Goal: Transaction & Acquisition: Subscribe to service/newsletter

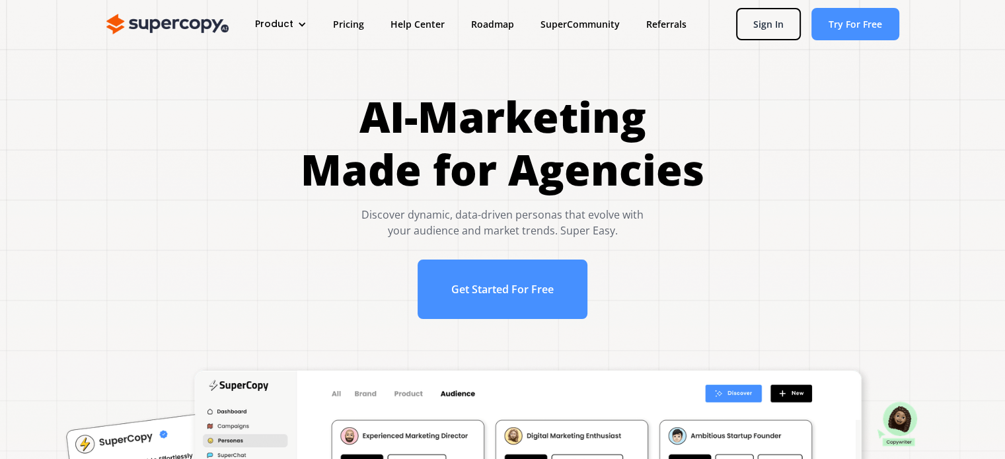
click at [301, 18] on div "Product" at bounding box center [281, 24] width 78 height 24
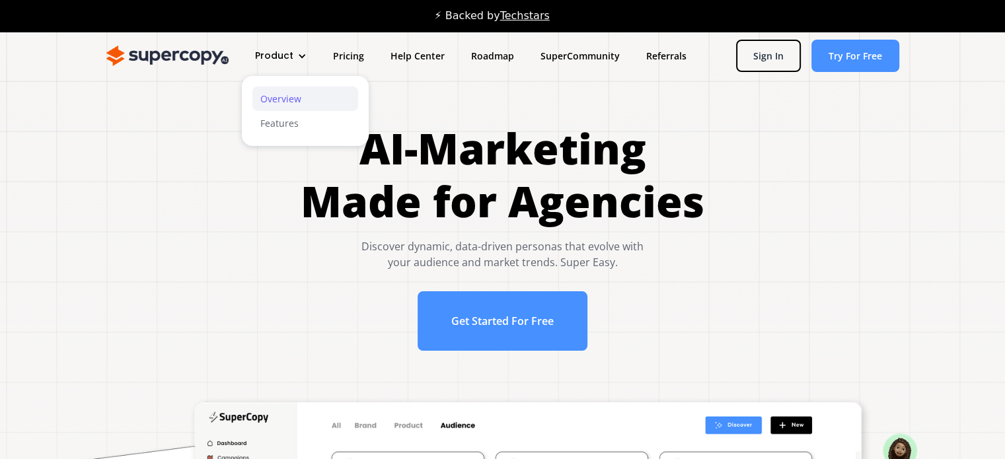
click at [264, 102] on link "Overview" at bounding box center [305, 99] width 106 height 24
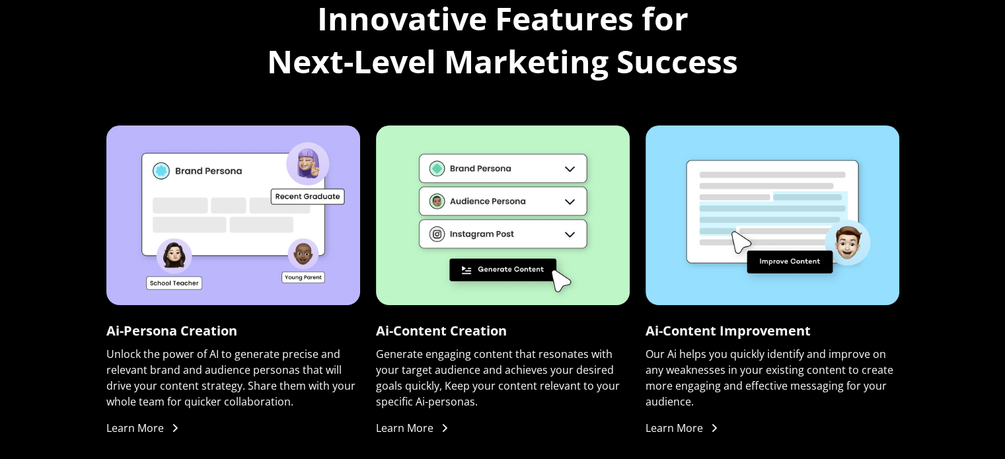
scroll to position [998, 0]
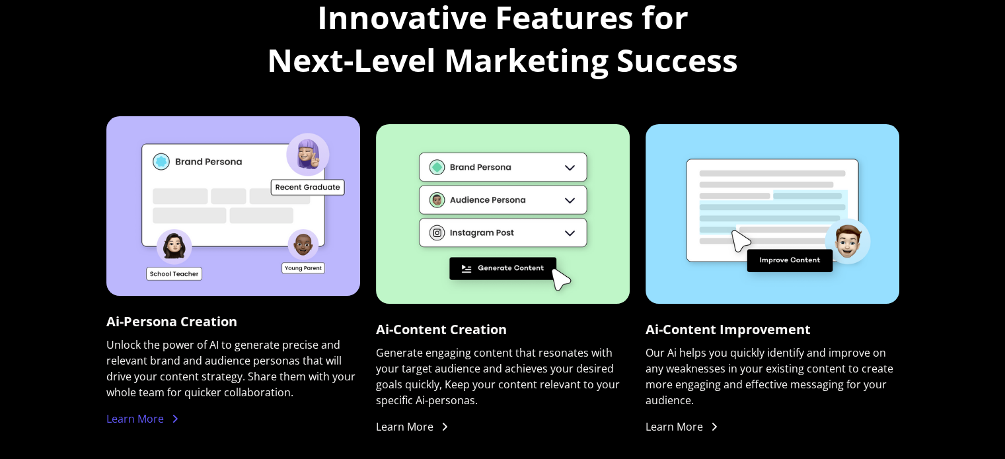
click at [127, 424] on div "Learn More" at bounding box center [135, 419] width 58 height 16
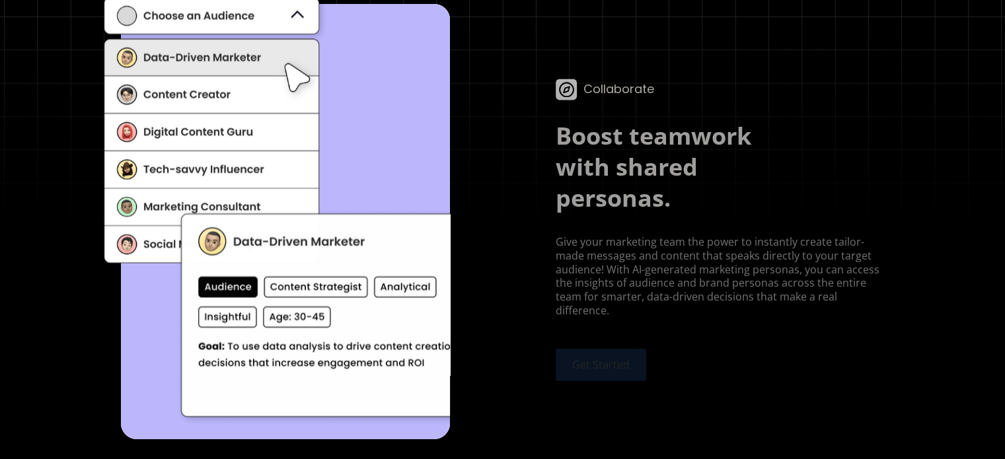
scroll to position [2509, 0]
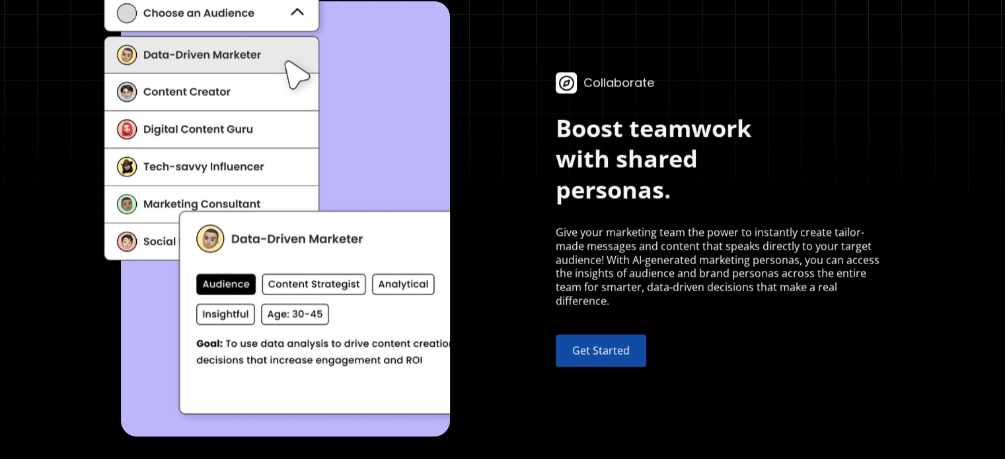
click at [591, 348] on link "Get Started" at bounding box center [601, 350] width 91 height 32
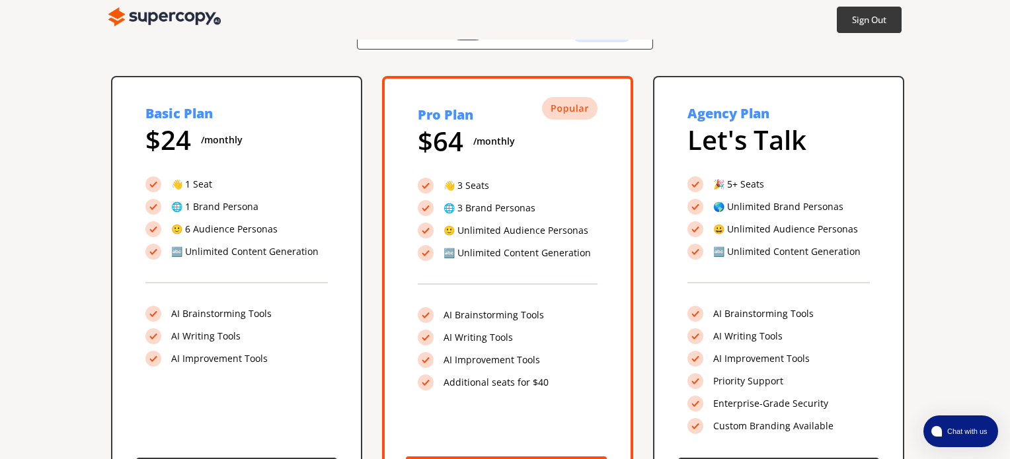
scroll to position [223, 0]
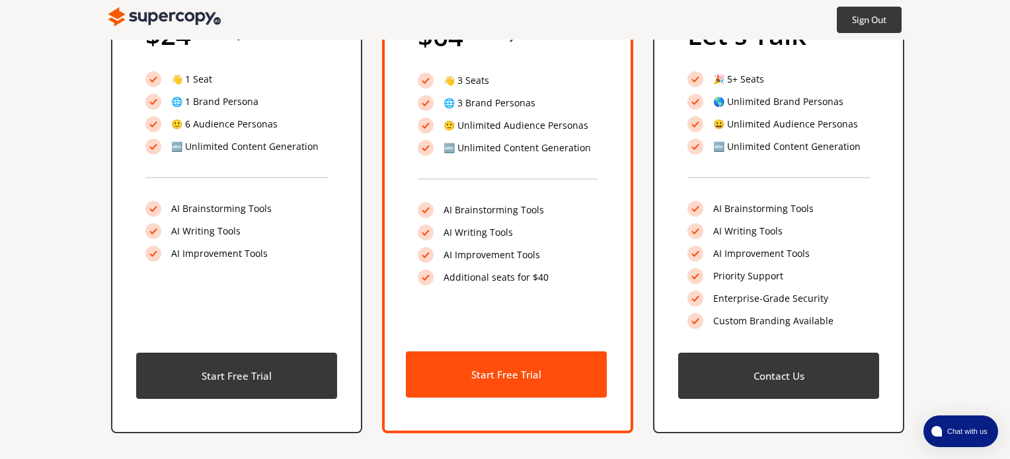
click at [57, 306] on div "Try it free for 5 days. Pay Monthly Pay Yearly Save 20% Basic Plan $ 24 /monthl…" at bounding box center [505, 138] width 1010 height 643
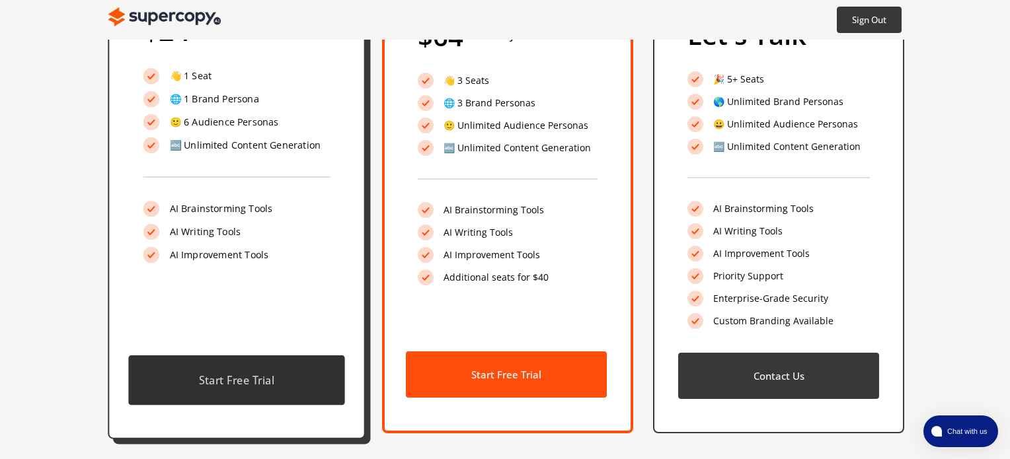
click at [273, 388] on button "Start Free Trial" at bounding box center [236, 381] width 216 height 50
